Goal: Transaction & Acquisition: Purchase product/service

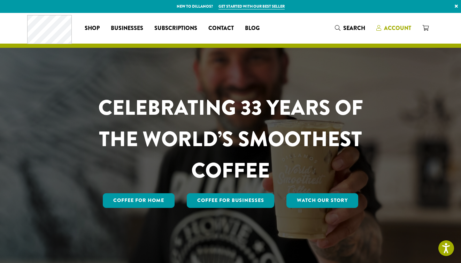
click at [397, 24] on span "Account" at bounding box center [397, 28] width 27 height 8
click at [401, 29] on span "Account" at bounding box center [397, 28] width 27 height 8
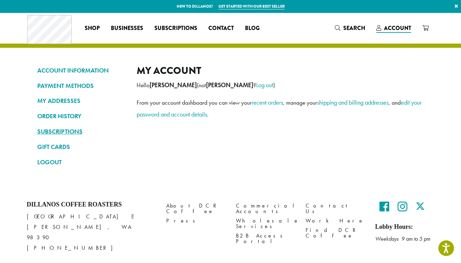
click at [61, 133] on link "SUBSCRIPTIONS" at bounding box center [81, 131] width 89 height 12
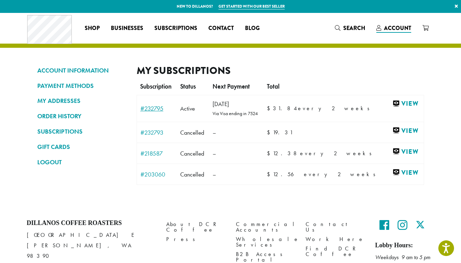
click at [157, 109] on link "#232795" at bounding box center [156, 108] width 33 height 6
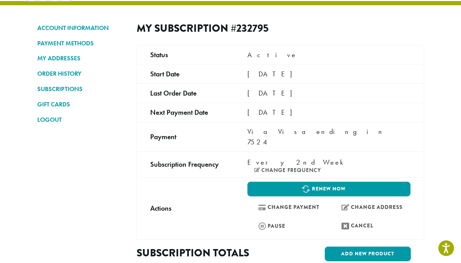
scroll to position [51, 0]
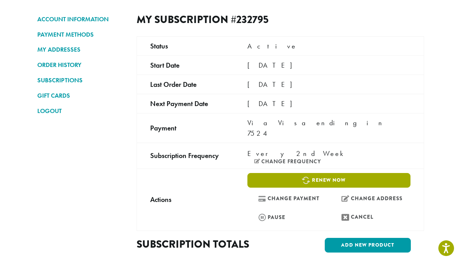
click at [322, 173] on link "Renew now" at bounding box center [329, 180] width 163 height 15
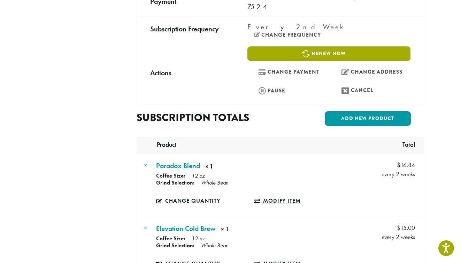
scroll to position [87, 0]
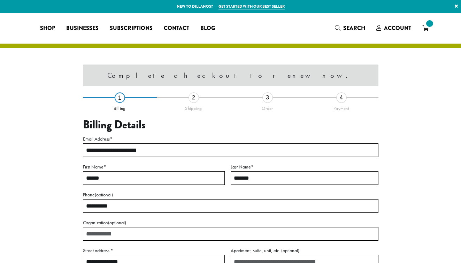
select select "**"
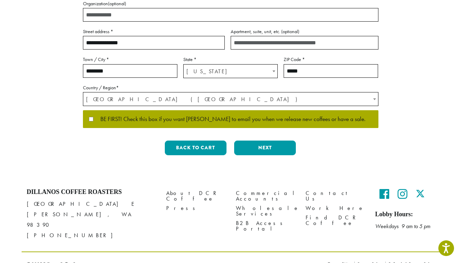
scroll to position [220, 0]
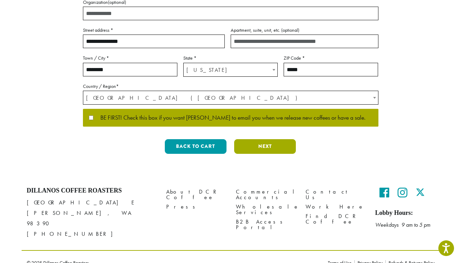
click at [272, 146] on button "Next" at bounding box center [265, 146] width 62 height 15
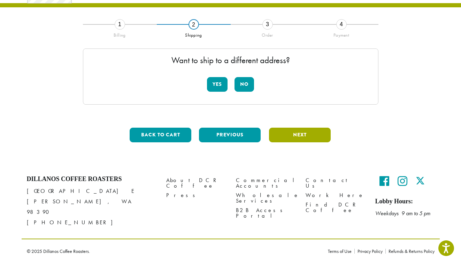
scroll to position [31, 0]
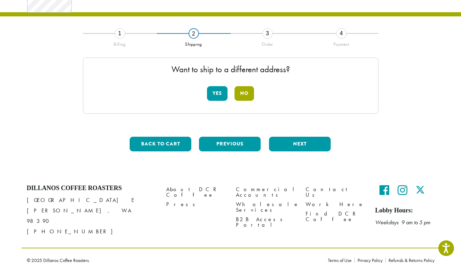
click at [248, 93] on button "No" at bounding box center [245, 93] width 20 height 15
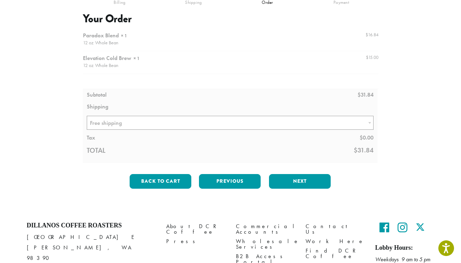
scroll to position [74, 0]
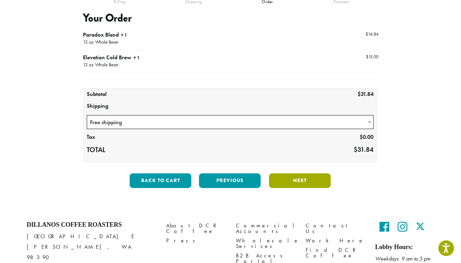
click at [308, 184] on button "Next" at bounding box center [300, 180] width 62 height 15
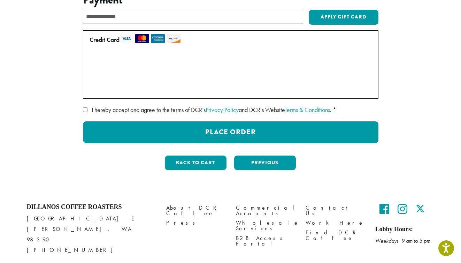
scroll to position [93, 0]
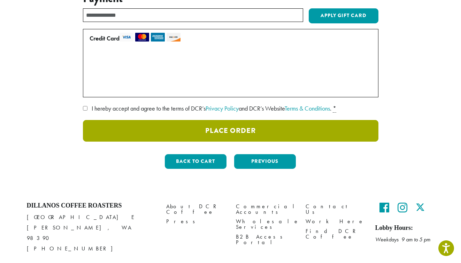
click at [245, 137] on button "Place Order" at bounding box center [231, 131] width 296 height 22
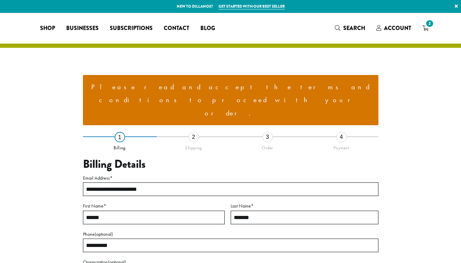
select select "**"
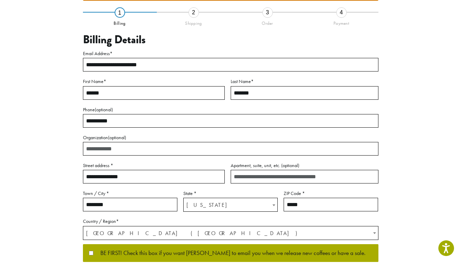
scroll to position [236, 0]
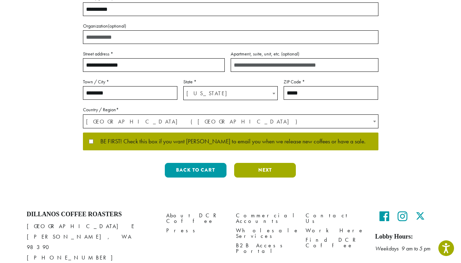
click at [271, 163] on button "Next" at bounding box center [265, 170] width 62 height 15
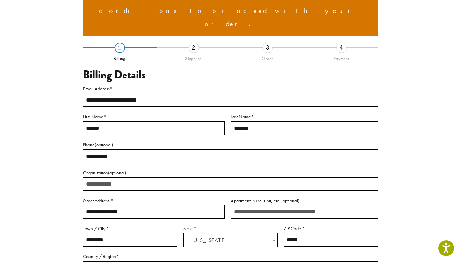
scroll to position [77, 0]
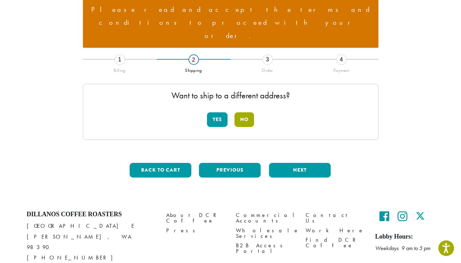
click at [244, 112] on button "No" at bounding box center [245, 119] width 20 height 15
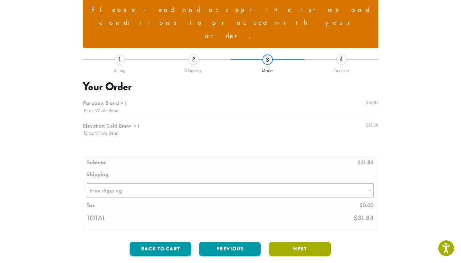
click at [310, 242] on button "Next" at bounding box center [300, 249] width 62 height 15
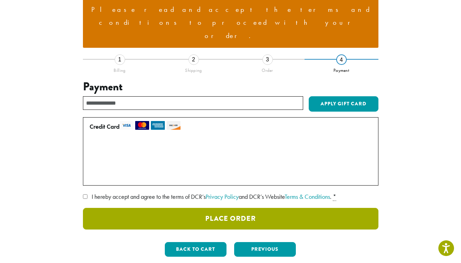
click at [264, 208] on button "Place Order" at bounding box center [231, 219] width 296 height 22
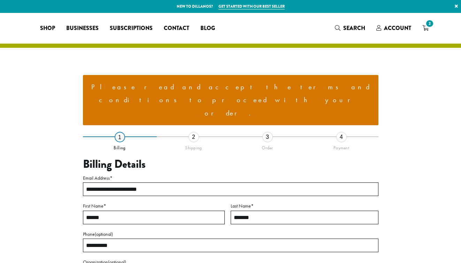
select select "**"
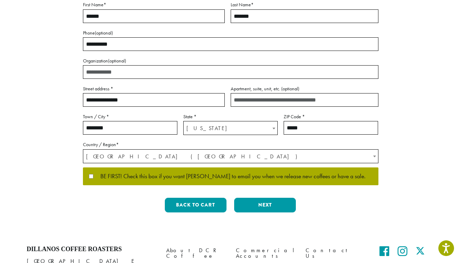
scroll to position [205, 0]
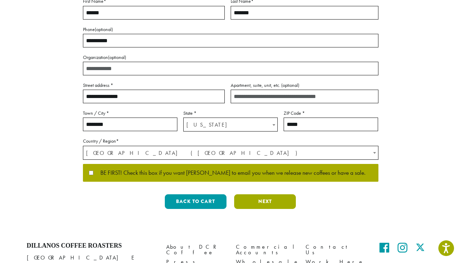
click at [269, 194] on button "Next" at bounding box center [265, 201] width 62 height 15
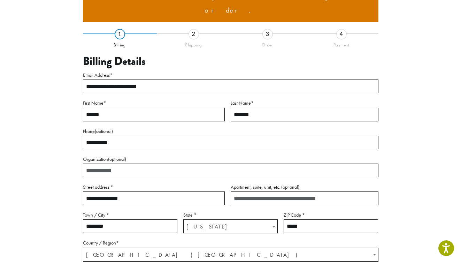
scroll to position [77, 0]
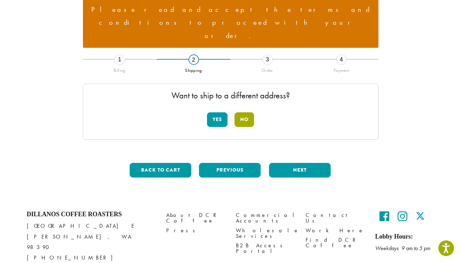
click at [245, 112] on button "No" at bounding box center [245, 119] width 20 height 15
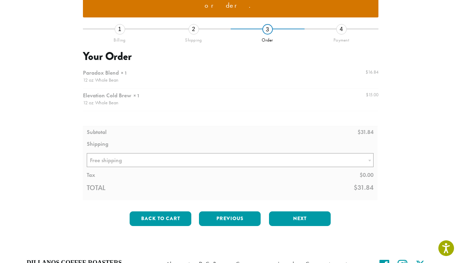
scroll to position [156, 0]
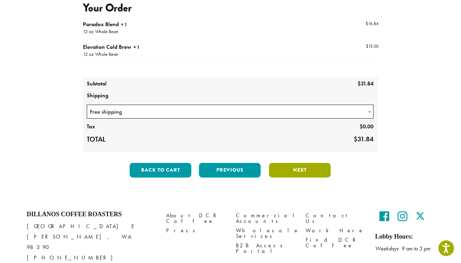
click at [309, 163] on button "Next" at bounding box center [300, 170] width 62 height 15
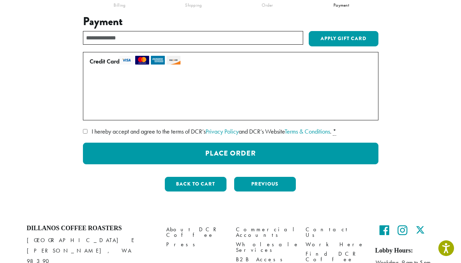
scroll to position [157, 0]
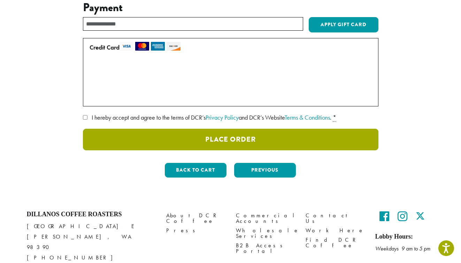
click at [258, 129] on button "Place Order" at bounding box center [231, 140] width 296 height 22
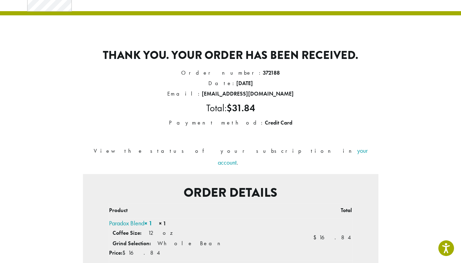
scroll to position [33, 0]
